Goal: Communication & Community: Answer question/provide support

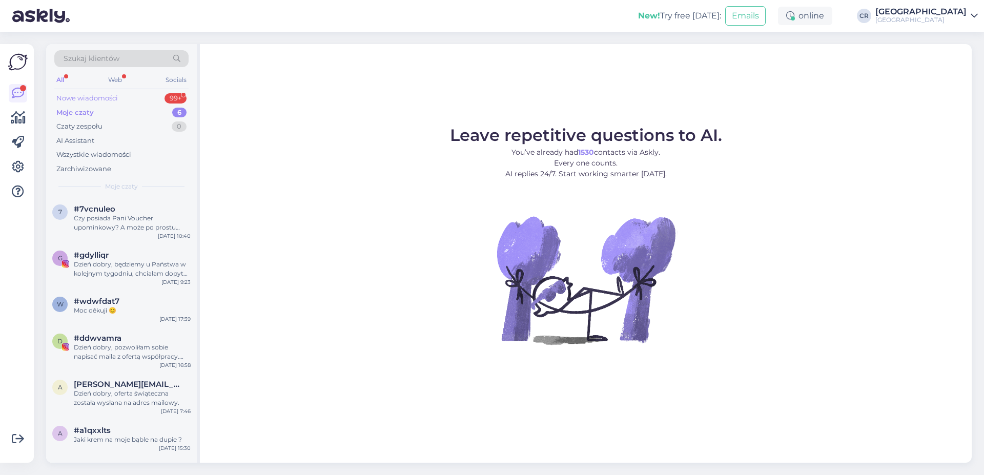
click at [118, 96] on div "Nowe wiadomości 99+" at bounding box center [121, 98] width 134 height 14
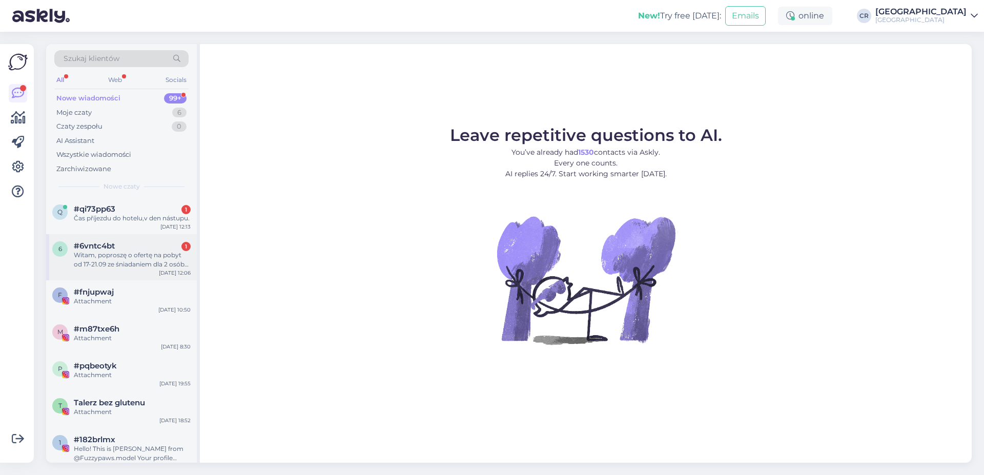
click at [121, 263] on div "Witam, poproszę o ofertę na pobyt od 17-21.09 ze śniadaniem dla 2 osób ewentual…" at bounding box center [132, 260] width 117 height 18
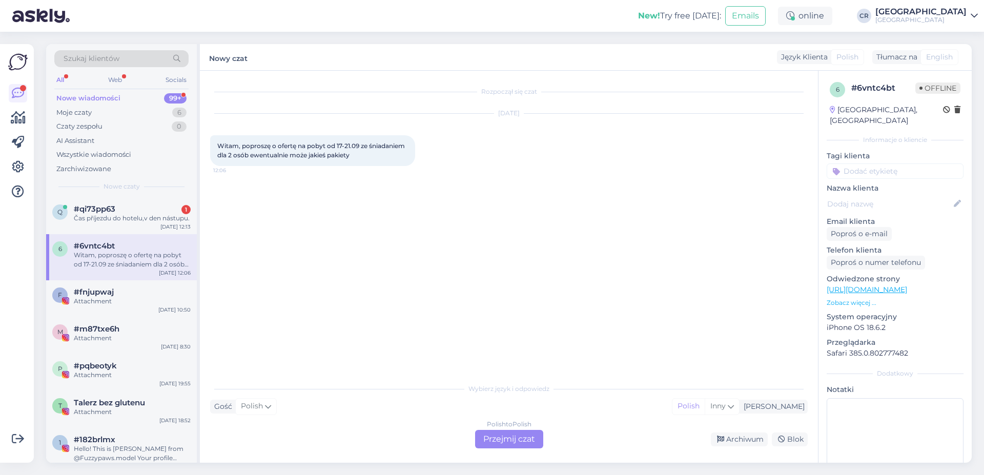
click at [494, 433] on div "Polish to Polish Przejmij czat" at bounding box center [509, 439] width 68 height 18
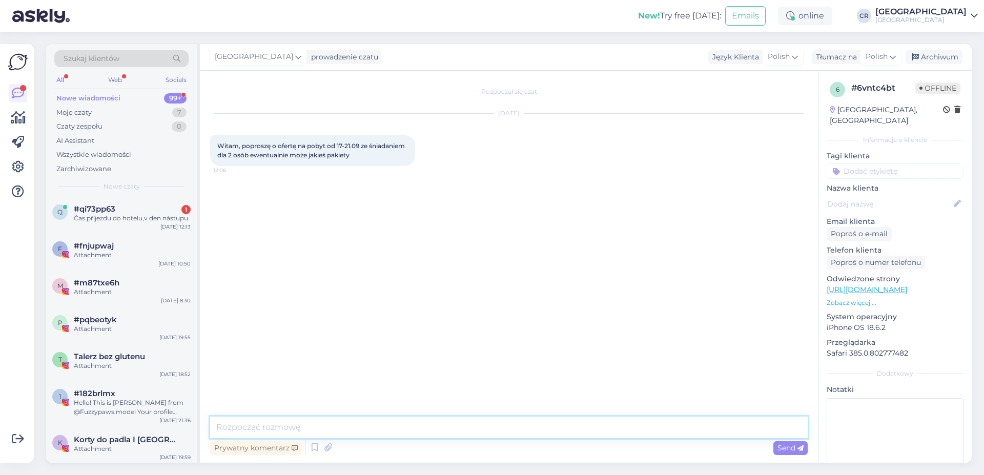
click at [257, 419] on textarea at bounding box center [509, 428] width 598 height 22
click at [428, 429] on textarea "Dzień dobry, niestety w podanym terminie nie posaidamy wolnych pokoi." at bounding box center [509, 428] width 598 height 22
click at [510, 430] on textarea "Dzień dobry, niestety w podanym terminie nie posiadamy wolnych pokoi." at bounding box center [509, 428] width 598 height 22
type textarea "Dzień dobry, niestety w podanym terminie nie posiadamy wolnych pokoi."
click at [791, 449] on span "Send" at bounding box center [790, 447] width 26 height 9
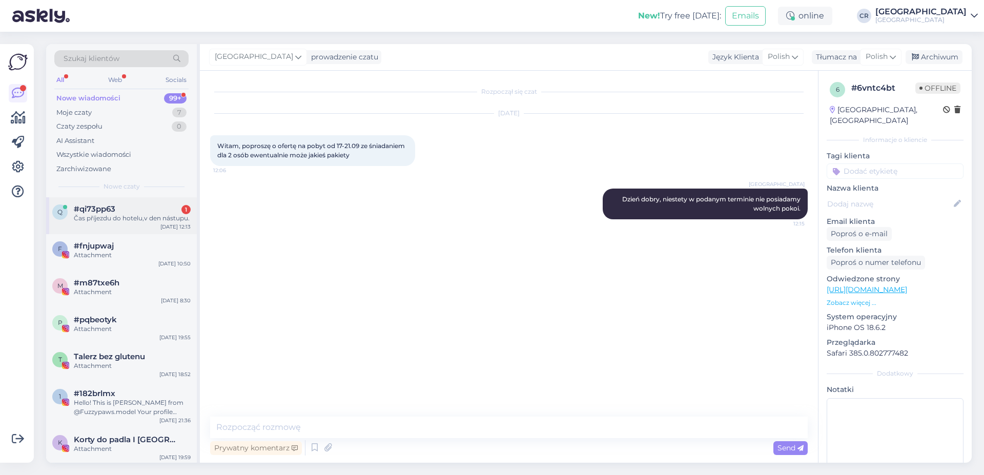
click at [109, 222] on div "Čas příjezdu do hotelu,v den nástupu." at bounding box center [132, 218] width 117 height 9
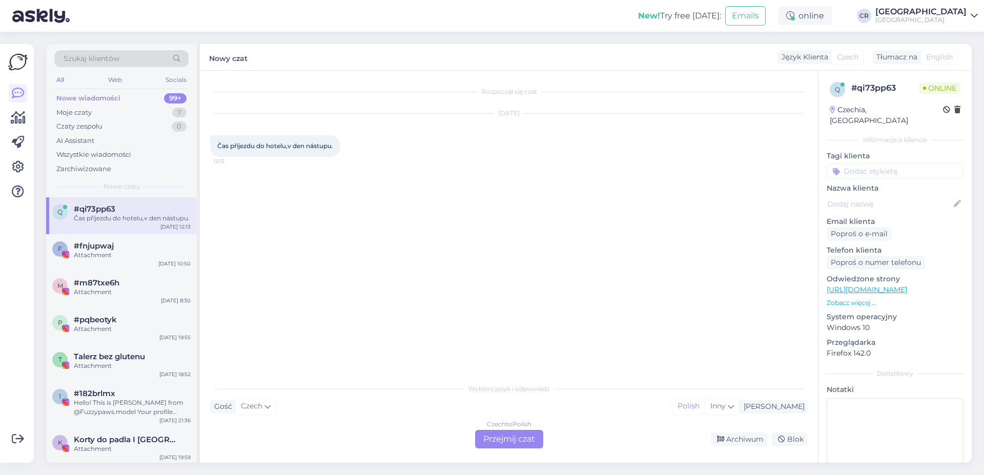
click at [530, 439] on div "Czech to Polish Przejmij czat" at bounding box center [509, 439] width 68 height 18
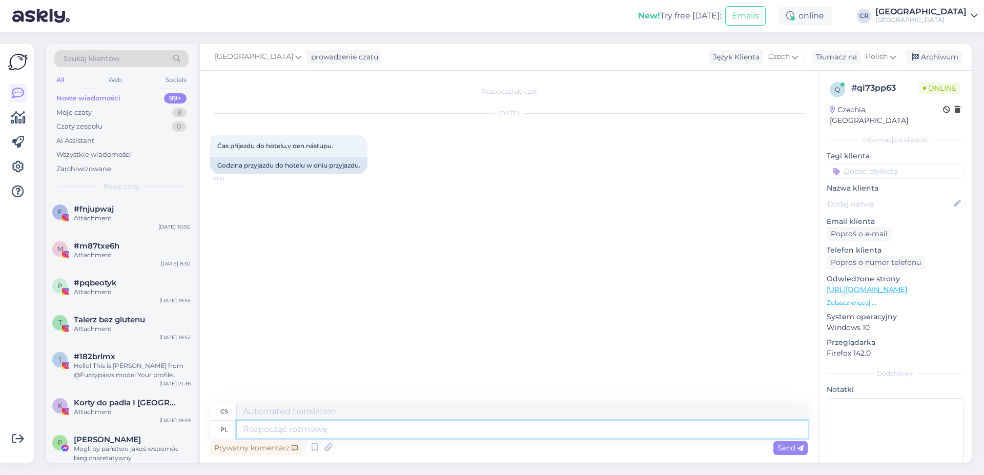
click at [260, 426] on textarea at bounding box center [522, 429] width 571 height 17
type textarea "Dzień"
type textarea "Den"
type textarea "Dzień dobry,"
type textarea "Dobré ráno,"
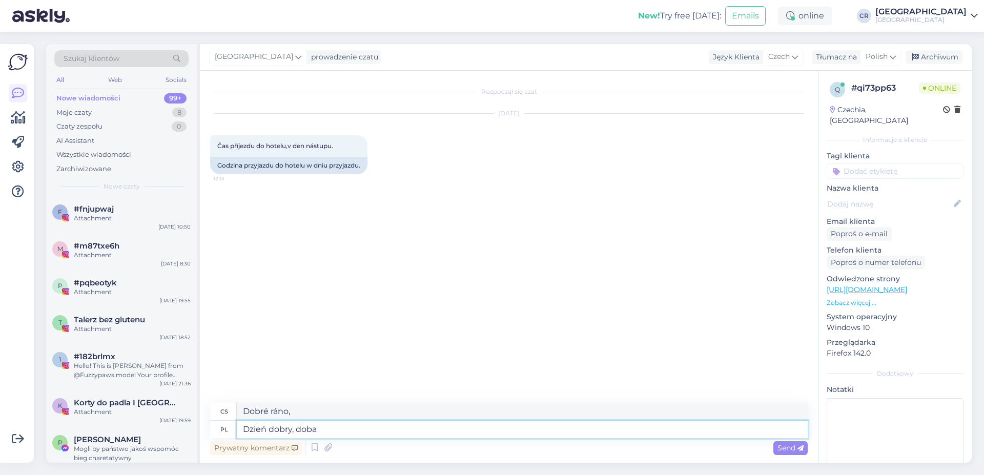
type textarea "Dzień dobry, doba"
type textarea "Dobré ráno, dobrý den"
type textarea "Dzień dobry, doba hotelowaq"
type textarea "Dobré ráno, čas příjezdu"
type textarea "Dzień dobry, doba hotelowa"
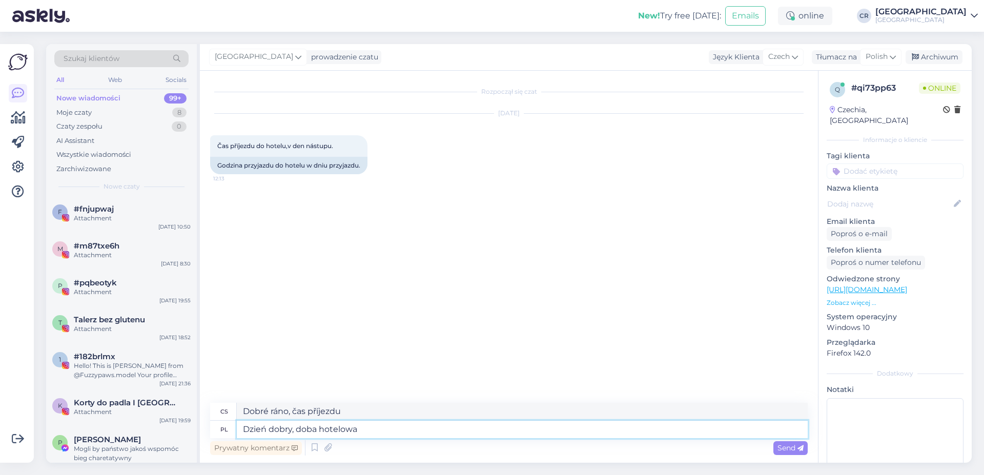
type textarea "Dobré ráno, check-in"
type textarea "Dzień dobry, doba hotelowa zaczynma"
type textarea "Dobré ráno, začíná pobyt v hotelu."
type textarea "Dzień dobry, doba hotelowa zaczyna s"
type textarea "Dobré ráno, začíná check-in v hotelu."
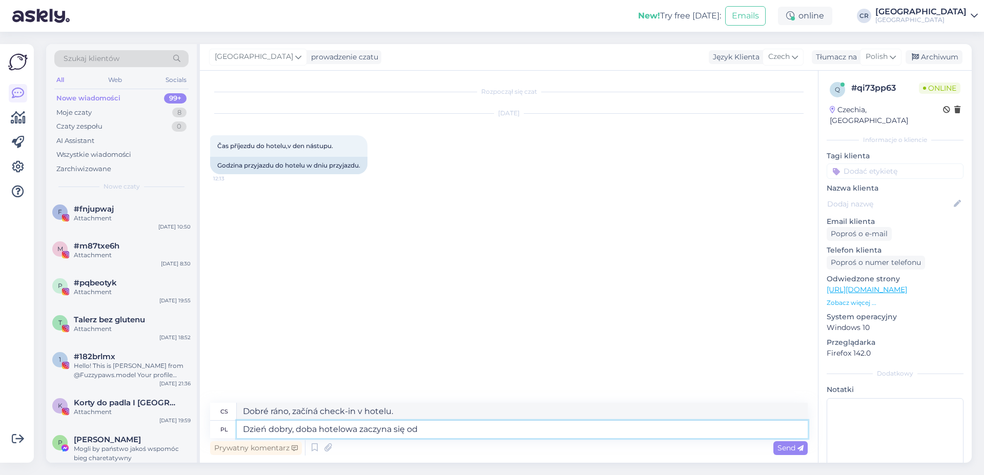
type textarea "Dzień dobry, doba hotelowa zaczyna się od"
type textarea "Dobré ráno, check-in v hotelu začíná v"
type textarea "Dzień dobry, doba hotelowa zaczyna się od godi"
type textarea "Dobré ráno, check-in začíná v"
type textarea "Dzień dobry, doba hotelowa zaczyna się od godziny 15"
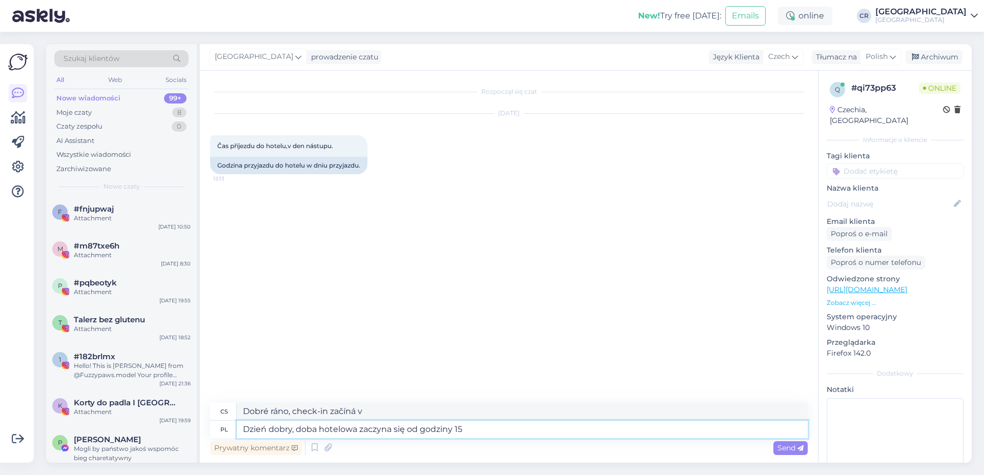
type textarea "Dobré ráno, check-in začíná v 1:00."
type textarea "Dzień dobry, doba hotelowa zaczyna się od godziny 15:"
type textarea "Dobré ráno, check-in začíná v 15:00."
type textarea "Dzień dobry, doba hotelowa zaczyna się od godziny 15:00."
click at [786, 455] on div "Prywatny komentarz Send" at bounding box center [509, 447] width 598 height 19
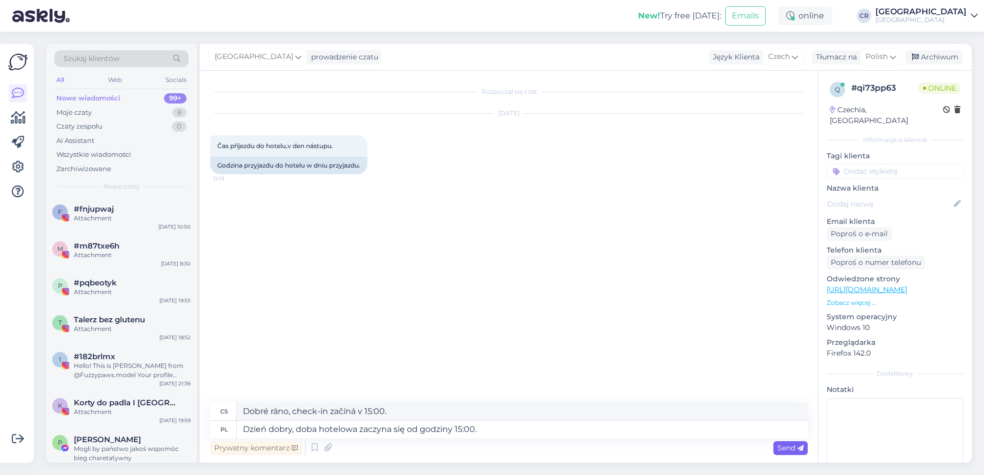
click at [788, 447] on span "Send" at bounding box center [790, 447] width 26 height 9
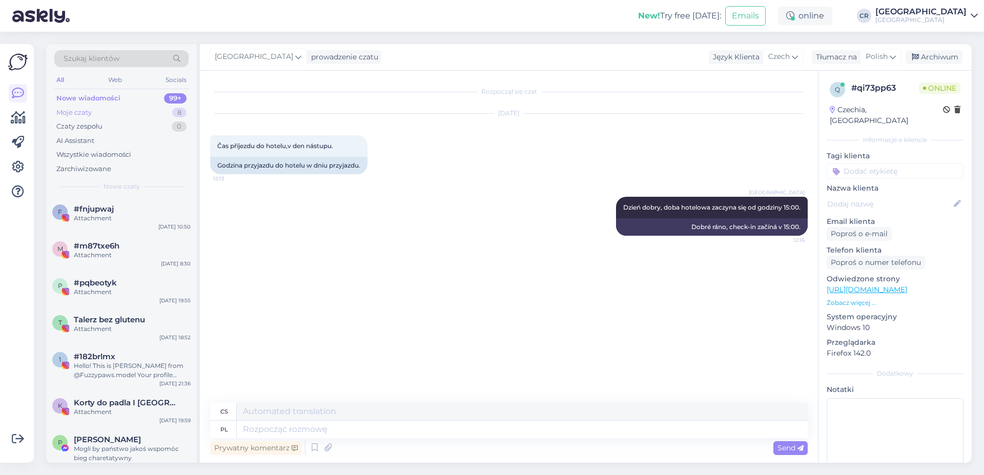
click at [124, 112] on div "Moje czaty 8" at bounding box center [121, 113] width 134 height 14
